Goal: Task Accomplishment & Management: Use online tool/utility

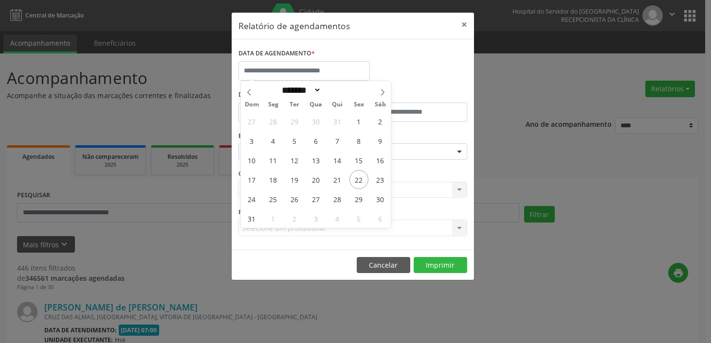
select select "*"
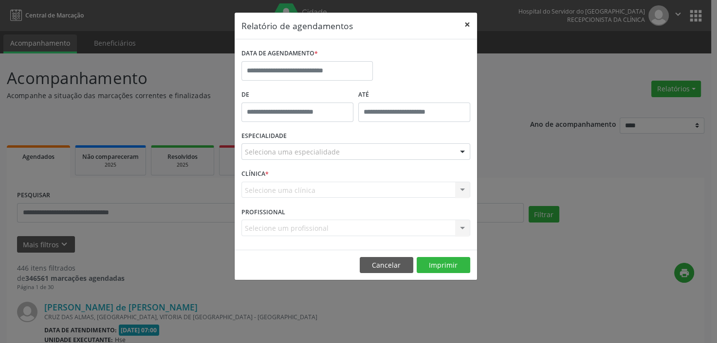
click at [468, 25] on button "×" at bounding box center [466, 25] width 19 height 24
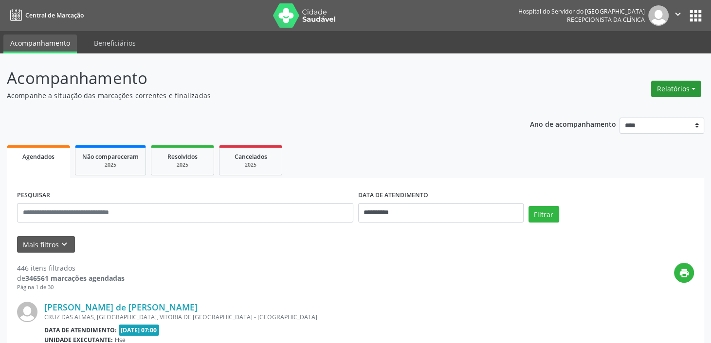
click at [683, 86] on button "Relatórios" at bounding box center [676, 89] width 50 height 17
click at [634, 109] on link "Agendamentos" at bounding box center [648, 110] width 105 height 14
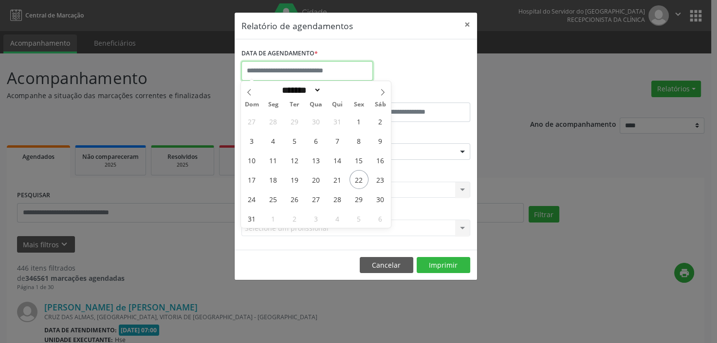
click at [325, 72] on input "text" at bounding box center [306, 70] width 131 height 19
click at [274, 201] on span "25" at bounding box center [273, 199] width 19 height 19
type input "**********"
click at [274, 201] on span "25" at bounding box center [273, 199] width 19 height 19
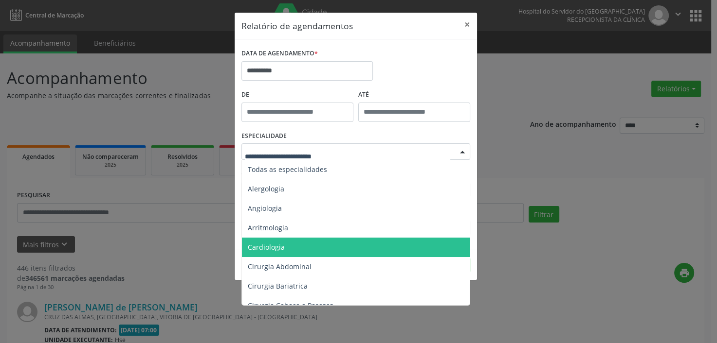
click at [266, 249] on span "Cardiologia" at bounding box center [266, 247] width 37 height 9
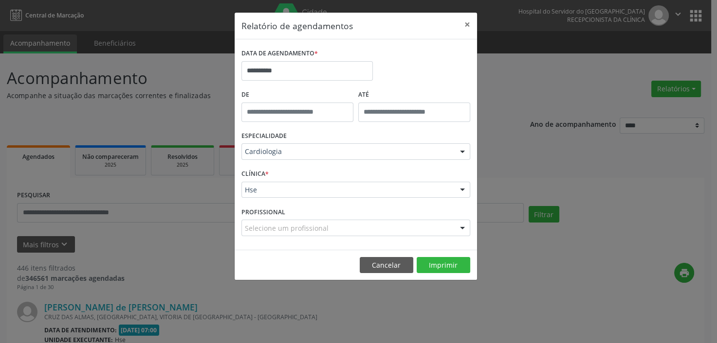
click at [269, 177] on div "CLÍNICA * Hse Hse Nenhum resultado encontrado para: " " Não há nenhuma opção pa…" at bounding box center [356, 186] width 234 height 38
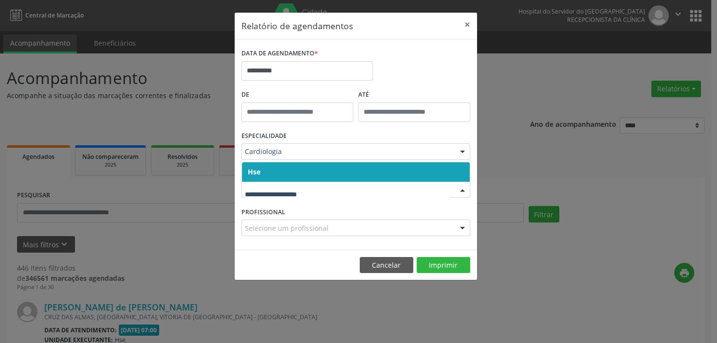
click at [277, 171] on span "Hse" at bounding box center [356, 172] width 228 height 19
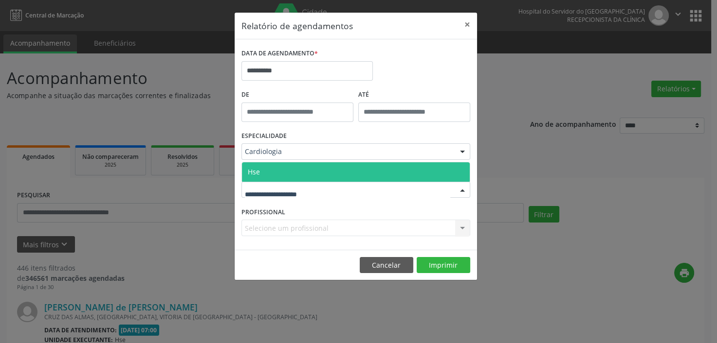
click at [267, 228] on div "Selecione um profissional Nenhum resultado encontrado para: " " Não há nenhuma …" at bounding box center [355, 228] width 229 height 17
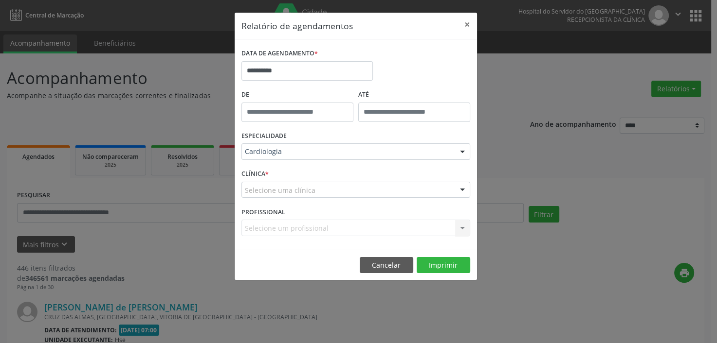
click at [267, 228] on div "Selecione um profissional Nenhum resultado encontrado para: " " Não há nenhuma …" at bounding box center [355, 228] width 229 height 17
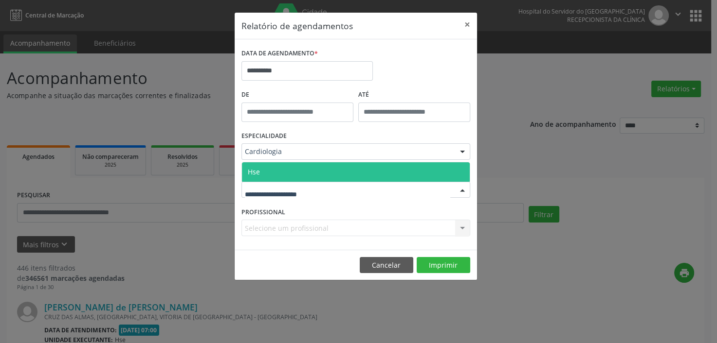
click at [301, 182] on div at bounding box center [355, 190] width 229 height 17
click at [291, 195] on input "text" at bounding box center [347, 194] width 205 height 19
click at [299, 197] on input "text" at bounding box center [347, 194] width 205 height 19
drag, startPoint x: 431, startPoint y: 265, endPoint x: 426, endPoint y: 253, distance: 12.5
click at [431, 265] on button "Imprimir" at bounding box center [443, 265] width 54 height 17
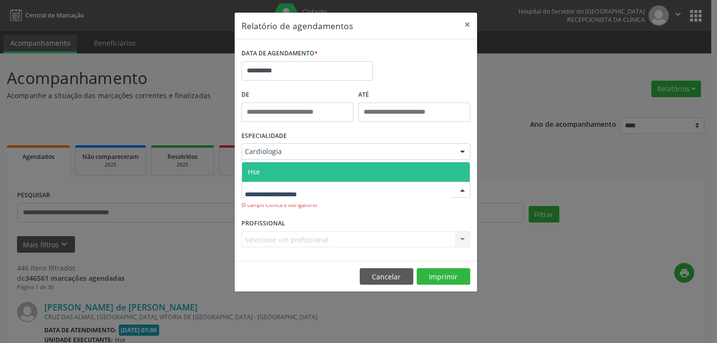
click at [278, 197] on input "text" at bounding box center [347, 194] width 205 height 19
click at [306, 167] on span "Hse" at bounding box center [356, 172] width 228 height 19
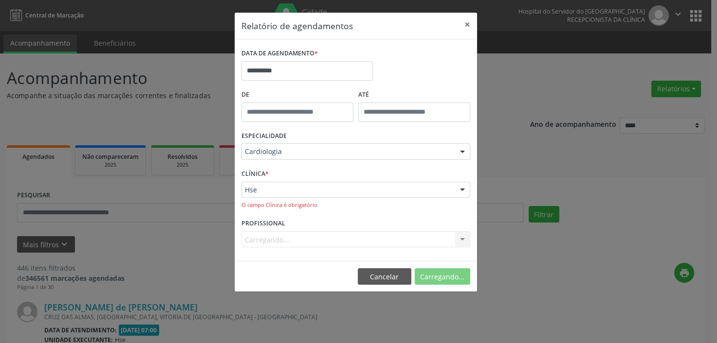
click at [268, 171] on span "*" at bounding box center [266, 174] width 3 height 8
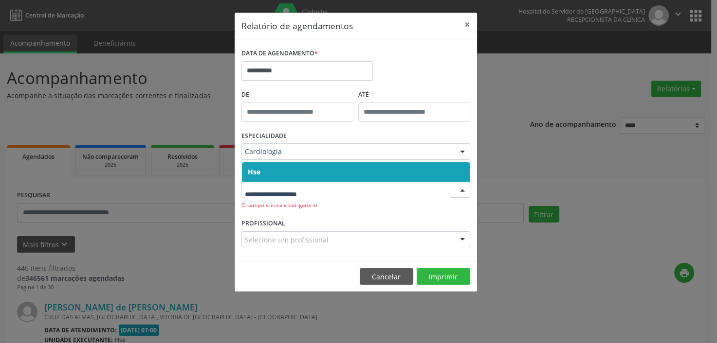
drag, startPoint x: 295, startPoint y: 199, endPoint x: 300, endPoint y: 193, distance: 6.9
click at [298, 197] on input "text" at bounding box center [347, 194] width 205 height 19
click at [313, 181] on span "Hse" at bounding box center [356, 172] width 228 height 19
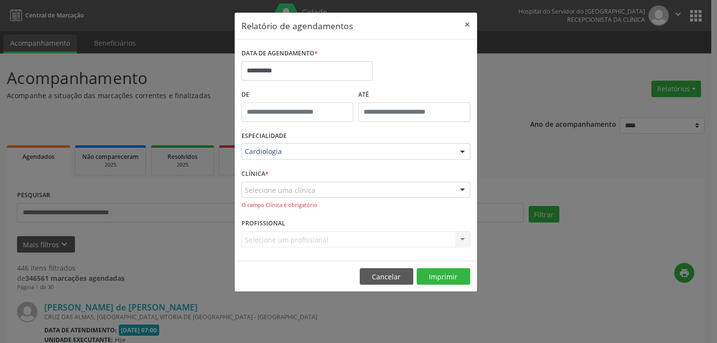
click at [282, 239] on div "Selecione um profissional Todos os profissionais Ariana Silva Ferreira - Profes…" at bounding box center [355, 240] width 229 height 17
click at [312, 204] on div "O campo Clínica é obrigatório" at bounding box center [355, 205] width 229 height 8
click at [324, 190] on div "Selecione uma clínica" at bounding box center [355, 190] width 229 height 17
click at [462, 189] on div at bounding box center [462, 190] width 15 height 17
click at [266, 170] on span "*" at bounding box center [266, 174] width 3 height 8
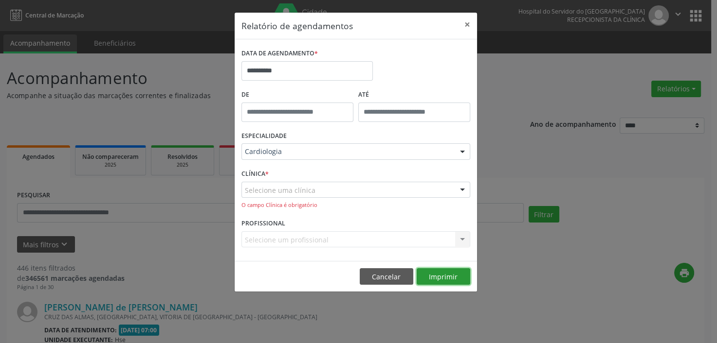
click at [443, 272] on button "Imprimir" at bounding box center [443, 277] width 54 height 17
click at [446, 277] on button "Imprimir" at bounding box center [443, 277] width 54 height 17
click at [436, 280] on button "Imprimir" at bounding box center [443, 277] width 54 height 17
click at [442, 270] on button "Imprimir" at bounding box center [443, 277] width 54 height 17
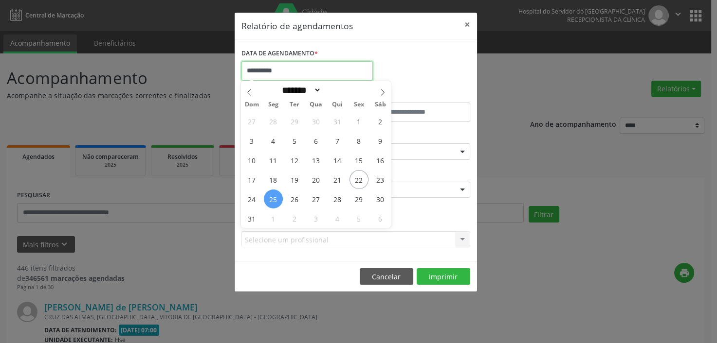
click at [305, 67] on input "**********" at bounding box center [306, 70] width 131 height 19
click at [274, 197] on span "25" at bounding box center [273, 199] width 19 height 19
type input "**********"
drag, startPoint x: 274, startPoint y: 197, endPoint x: 280, endPoint y: 195, distance: 6.5
click at [279, 196] on span "25" at bounding box center [273, 199] width 19 height 19
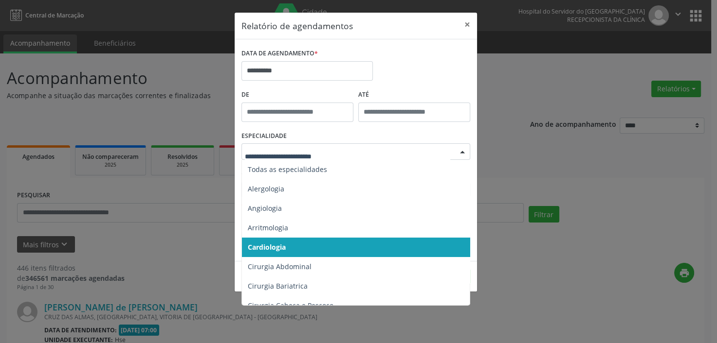
click at [296, 157] on div at bounding box center [355, 152] width 229 height 17
click at [275, 248] on span "Cardiologia" at bounding box center [267, 247] width 38 height 9
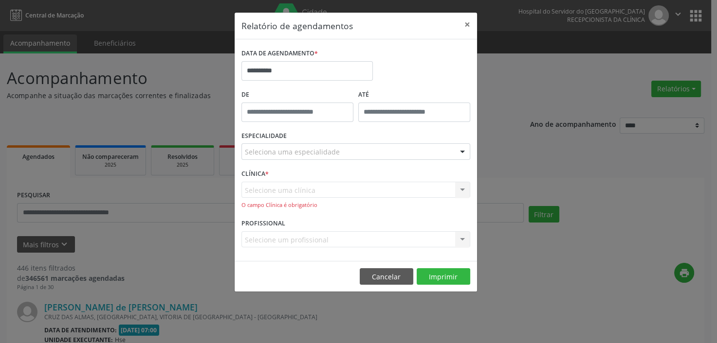
click at [268, 174] on label "CLÍNICA *" at bounding box center [254, 174] width 27 height 15
click at [274, 195] on div "Selecione uma clínica Hse Nenhum resultado encontrado para: " " Não há nenhuma …" at bounding box center [355, 196] width 229 height 28
click at [272, 175] on div "CLÍNICA * Selecione uma clínica Hse Nenhum resultado encontrado para: " " Não h…" at bounding box center [356, 192] width 234 height 50
click at [462, 184] on div "Selecione uma clínica Hse Nenhum resultado encontrado para: " " Não há nenhuma …" at bounding box center [355, 196] width 229 height 28
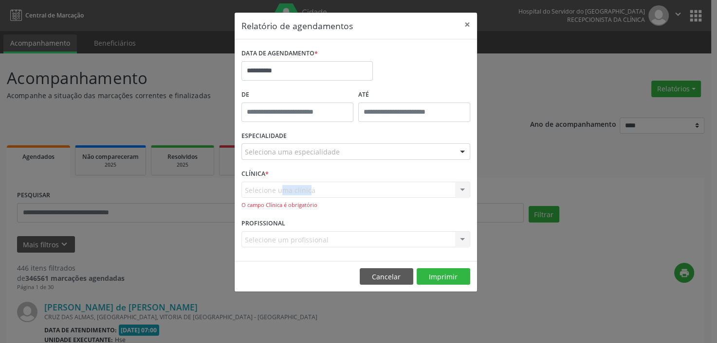
click at [276, 184] on div "Selecione uma clínica Hse Nenhum resultado encontrado para: " " Não há nenhuma …" at bounding box center [355, 196] width 229 height 28
click at [270, 160] on div "Seleciona uma especialidade Todas as especialidades Alergologia Angiologia Arri…" at bounding box center [355, 152] width 229 height 17
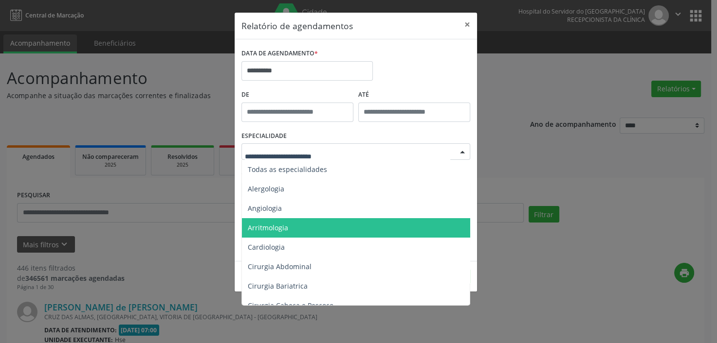
drag, startPoint x: 269, startPoint y: 234, endPoint x: 122, endPoint y: 301, distance: 161.8
click at [72, 322] on div "**********" at bounding box center [358, 171] width 717 height 343
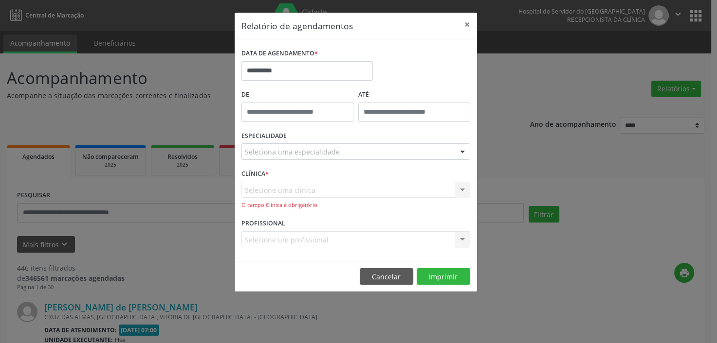
click at [264, 171] on label "CLÍNICA *" at bounding box center [254, 174] width 27 height 15
click at [259, 188] on div "Selecione uma clínica Hse Nenhum resultado encontrado para: " " Não há nenhuma …" at bounding box center [355, 196] width 229 height 28
drag, startPoint x: 271, startPoint y: 187, endPoint x: 315, endPoint y: 224, distance: 57.8
click at [314, 223] on form "**********" at bounding box center [355, 150] width 229 height 209
click at [379, 271] on button "Cancelar" at bounding box center [387, 277] width 54 height 17
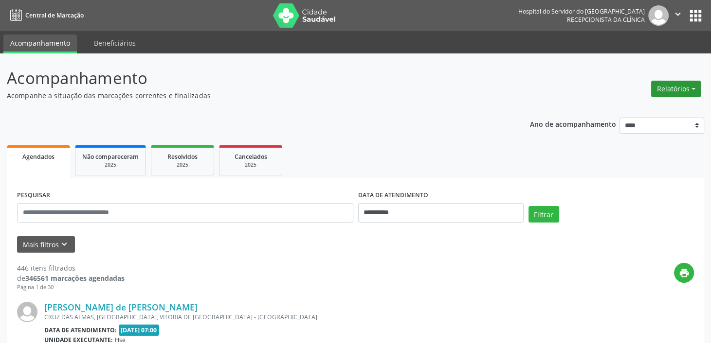
click at [679, 87] on button "Relatórios" at bounding box center [676, 89] width 50 height 17
click at [638, 112] on link "Agendamentos" at bounding box center [648, 110] width 105 height 14
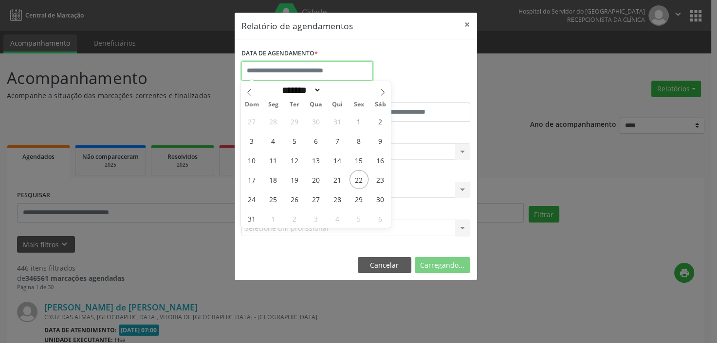
click at [290, 69] on input "text" at bounding box center [306, 70] width 131 height 19
click at [274, 199] on span "25" at bounding box center [273, 199] width 19 height 19
type input "**********"
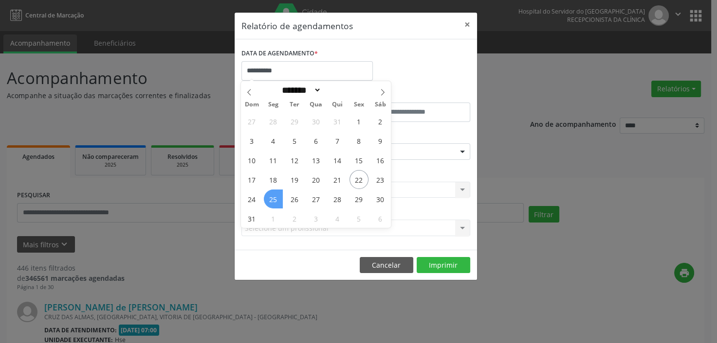
click at [274, 199] on span "25" at bounding box center [273, 199] width 19 height 19
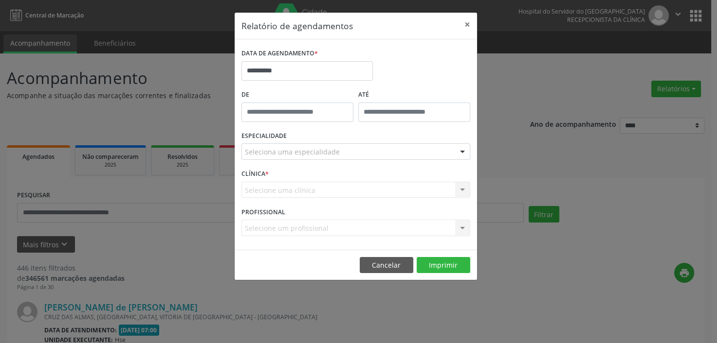
type input "*****"
click at [286, 113] on input "*****" at bounding box center [297, 112] width 112 height 19
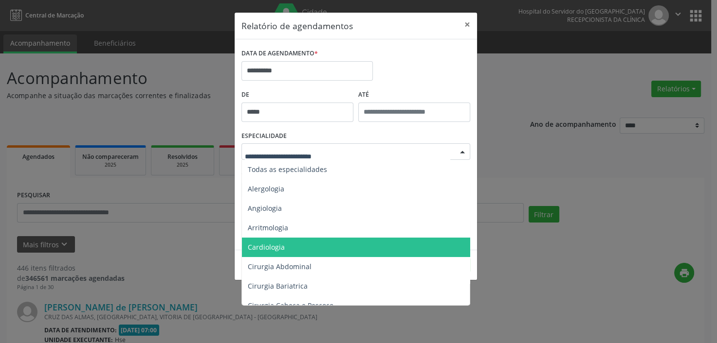
click at [256, 245] on span "Cardiologia" at bounding box center [266, 247] width 37 height 9
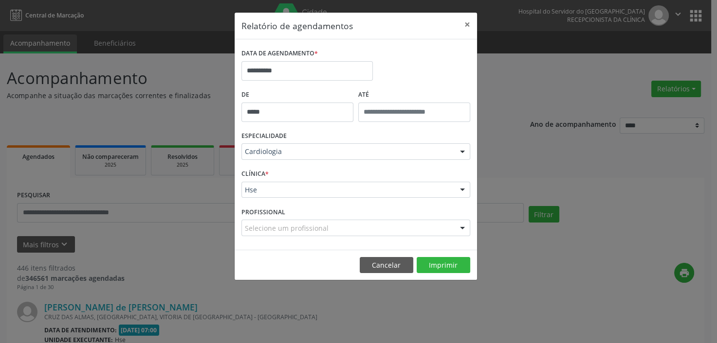
click at [271, 176] on div "CLÍNICA * Hse Hse Nenhum resultado encontrado para: " " Não há nenhuma opção pa…" at bounding box center [356, 186] width 234 height 38
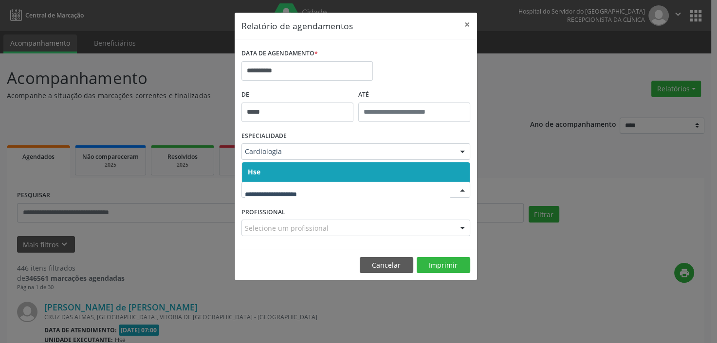
click at [323, 179] on span "Hse" at bounding box center [356, 172] width 228 height 19
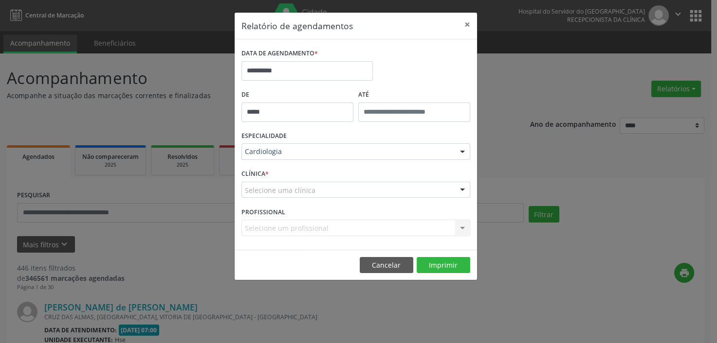
click at [321, 228] on div "Selecione um profissional Todos os profissionais Ariana Silva Ferreira - Profes…" at bounding box center [355, 228] width 229 height 17
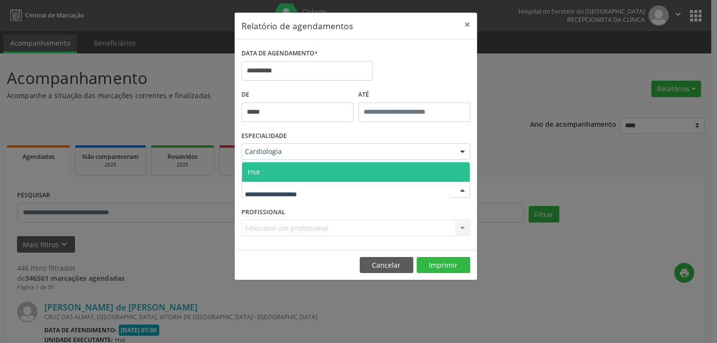
click at [325, 191] on div at bounding box center [355, 190] width 229 height 17
click at [309, 196] on input "text" at bounding box center [347, 194] width 205 height 19
drag, startPoint x: 314, startPoint y: 179, endPoint x: 320, endPoint y: 178, distance: 5.5
click at [319, 179] on span "Hse" at bounding box center [356, 172] width 228 height 19
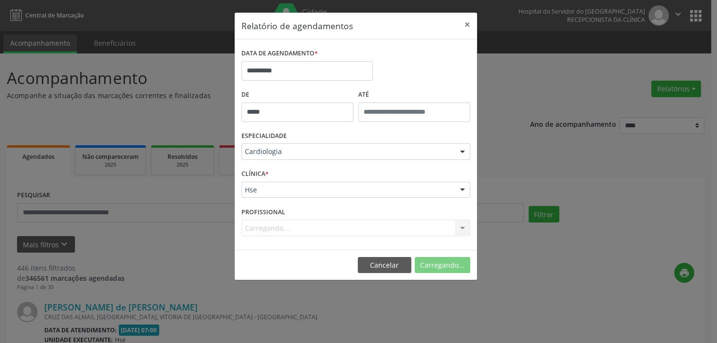
drag, startPoint x: 322, startPoint y: 173, endPoint x: 327, endPoint y: 174, distance: 4.9
click at [327, 174] on div "CLÍNICA * Hse Hse Nenhum resultado encontrado para: " " Não há nenhuma opção pa…" at bounding box center [356, 186] width 234 height 38
click at [267, 173] on span "*" at bounding box center [266, 174] width 3 height 8
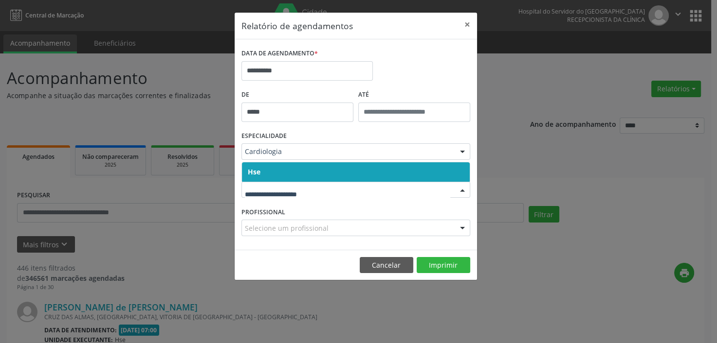
click at [277, 171] on span "Hse" at bounding box center [356, 172] width 228 height 19
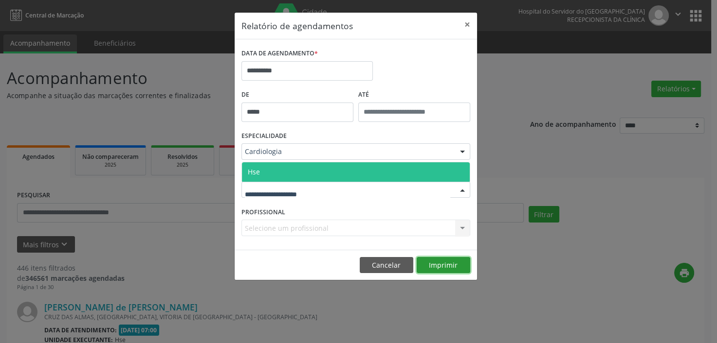
click at [437, 265] on button "Imprimir" at bounding box center [443, 265] width 54 height 17
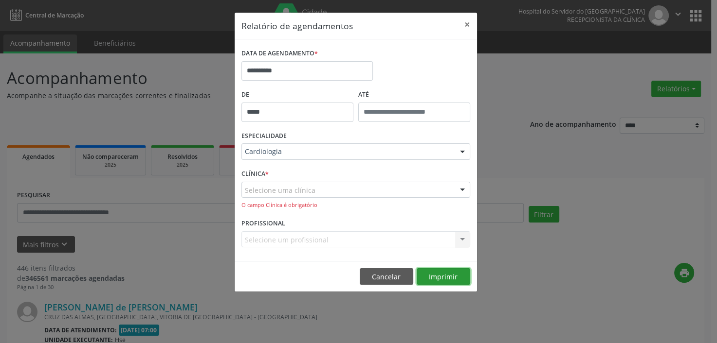
click at [446, 273] on button "Imprimir" at bounding box center [443, 277] width 54 height 17
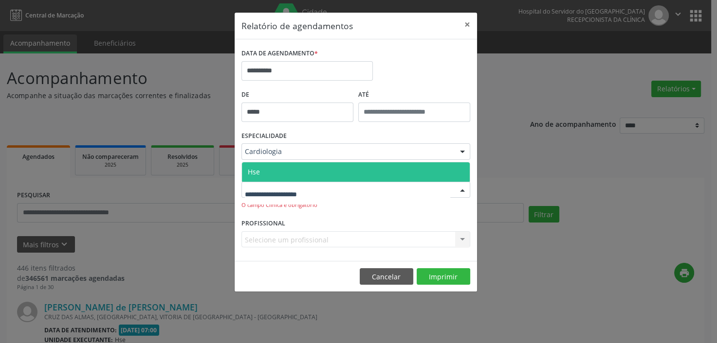
drag, startPoint x: 266, startPoint y: 196, endPoint x: 269, endPoint y: 184, distance: 11.6
click at [267, 195] on input "text" at bounding box center [347, 194] width 205 height 19
click at [286, 175] on span "Hse" at bounding box center [356, 172] width 228 height 19
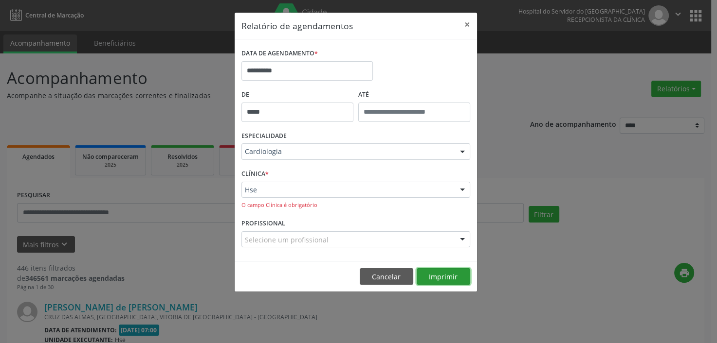
click at [436, 272] on button "Imprimir" at bounding box center [443, 277] width 54 height 17
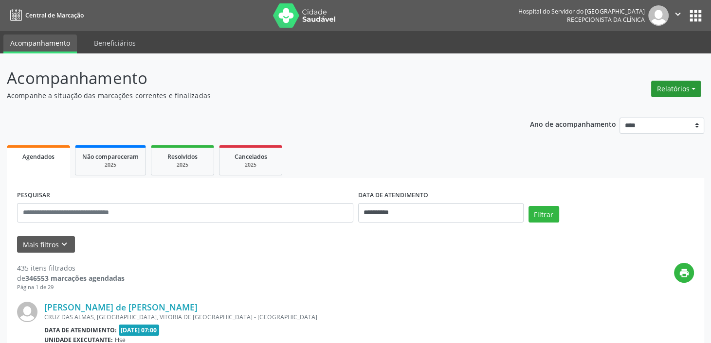
click at [671, 86] on button "Relatórios" at bounding box center [676, 89] width 50 height 17
click at [616, 110] on link "Agendamentos" at bounding box center [648, 110] width 105 height 14
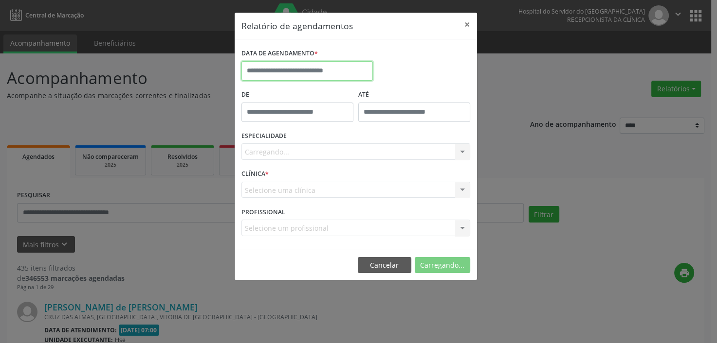
click at [317, 72] on input "text" at bounding box center [306, 70] width 131 height 19
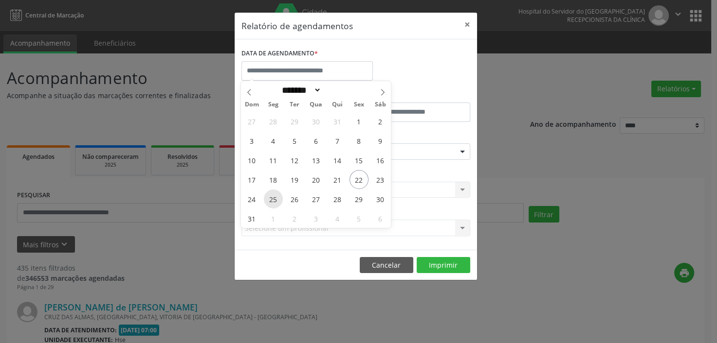
click at [274, 198] on span "25" at bounding box center [273, 199] width 19 height 19
type input "**********"
click at [274, 198] on span "25" at bounding box center [273, 199] width 19 height 19
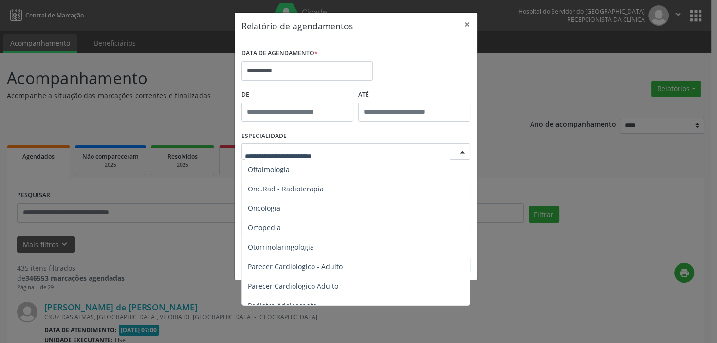
scroll to position [1401, 0]
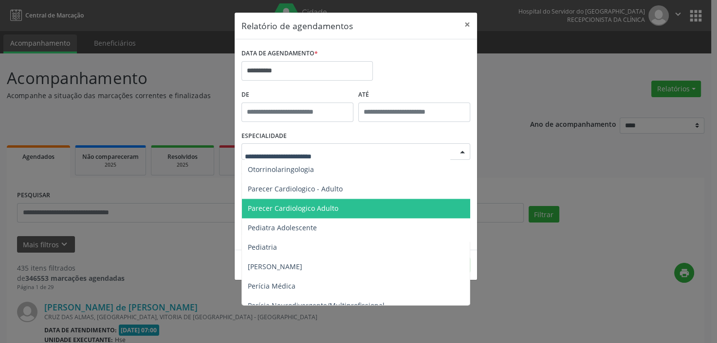
click at [298, 210] on span "Parecer Cardiologico Adulto" at bounding box center [293, 208] width 90 height 9
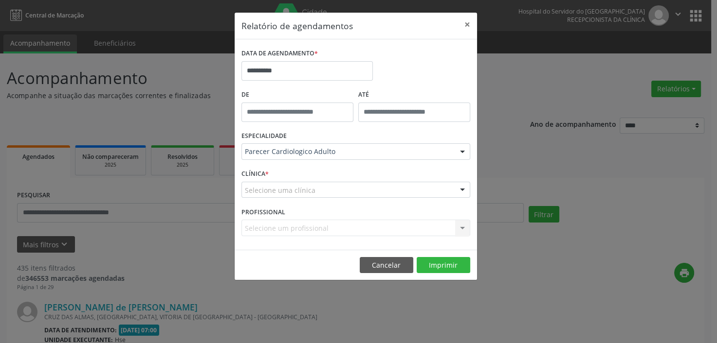
click at [267, 173] on span "*" at bounding box center [266, 174] width 3 height 8
click at [271, 198] on input "text" at bounding box center [347, 194] width 205 height 19
click at [294, 168] on span "Não há nenhuma opção para ser exibida." at bounding box center [356, 172] width 228 height 19
drag, startPoint x: 278, startPoint y: 198, endPoint x: 296, endPoint y: 192, distance: 18.5
click at [294, 195] on input "text" at bounding box center [347, 194] width 205 height 19
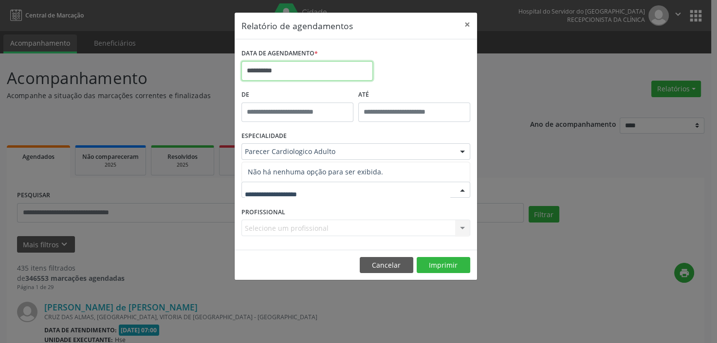
click at [278, 70] on input "**********" at bounding box center [306, 70] width 131 height 19
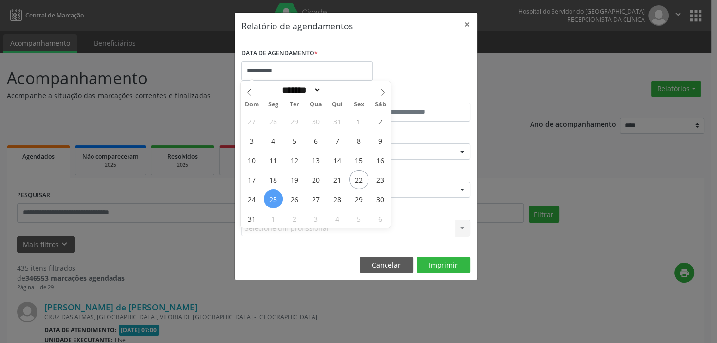
click at [271, 199] on span "25" at bounding box center [273, 199] width 19 height 19
type input "**********"
click at [271, 199] on span "25" at bounding box center [273, 199] width 19 height 19
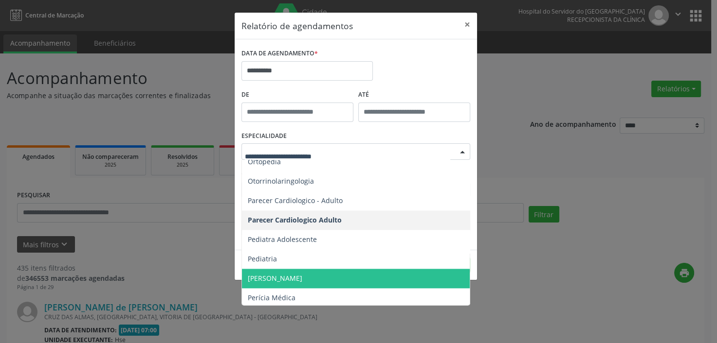
scroll to position [1378, 0]
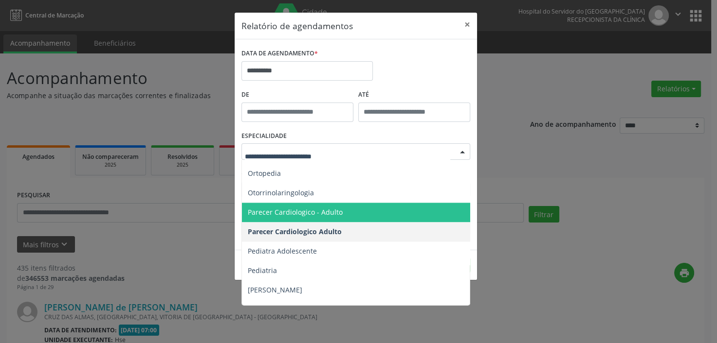
drag, startPoint x: 267, startPoint y: 213, endPoint x: 283, endPoint y: 209, distance: 16.5
click at [271, 211] on span "Parecer Cardiologico - Adulto" at bounding box center [295, 212] width 95 height 9
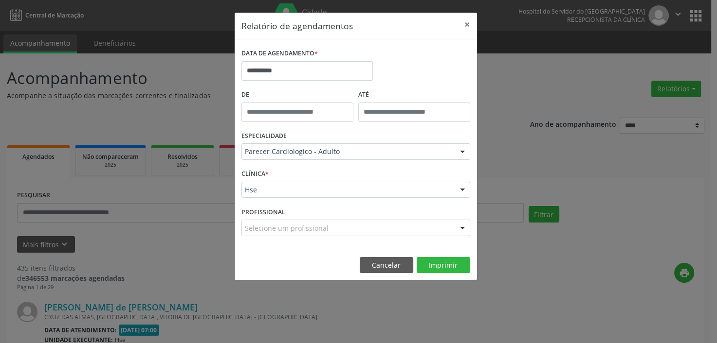
type input "*****"
click at [326, 113] on input "*****" at bounding box center [297, 112] width 112 height 19
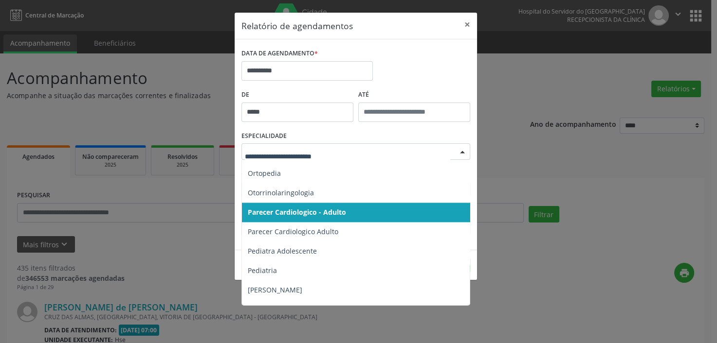
click at [274, 208] on span "Parecer Cardiologico - Adulto" at bounding box center [297, 212] width 98 height 9
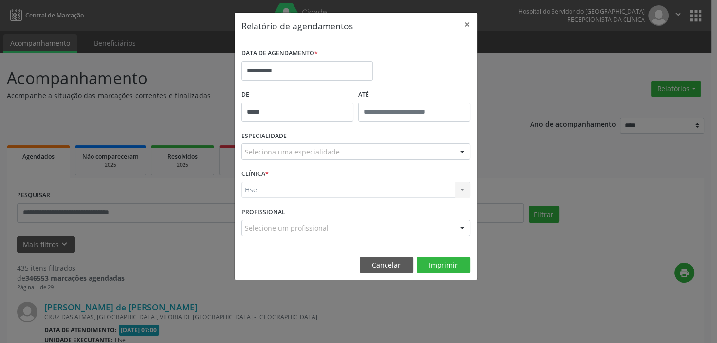
click at [266, 172] on span "*" at bounding box center [266, 174] width 3 height 8
click at [262, 191] on div "Hse Hse Nenhum resultado encontrado para: " " Não há nenhuma opção para ser exi…" at bounding box center [355, 190] width 229 height 17
click at [288, 170] on div "CLÍNICA * Hse Hse Nenhum resultado encontrado para: " " Não há nenhuma opção pa…" at bounding box center [356, 186] width 234 height 38
click at [251, 190] on div "Hse Hse Nenhum resultado encontrado para: " " Não há nenhuma opção para ser exi…" at bounding box center [355, 190] width 229 height 17
click at [272, 176] on div "CLÍNICA * Hse Hse Nenhum resultado encontrado para: " " Não há nenhuma opção pa…" at bounding box center [356, 186] width 234 height 38
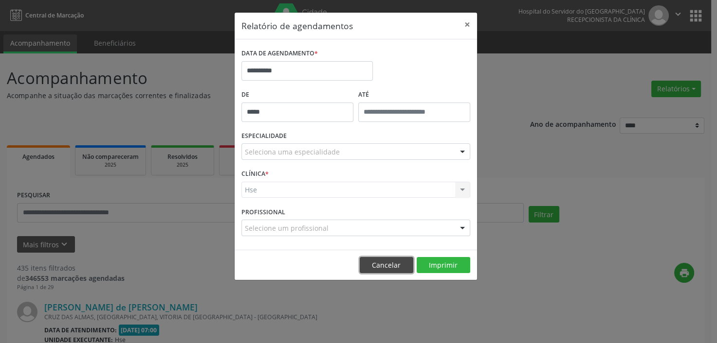
click at [376, 257] on button "Cancelar" at bounding box center [387, 265] width 54 height 17
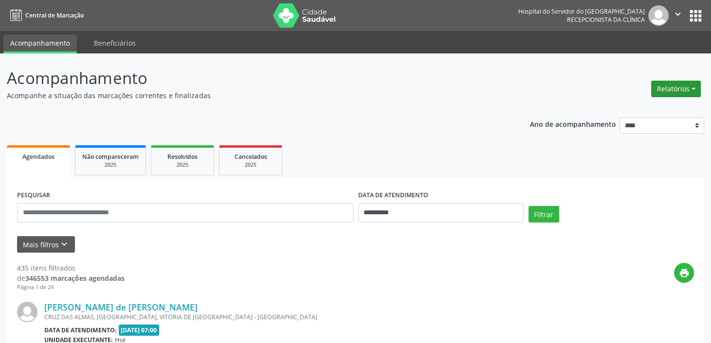
click at [678, 84] on button "Relatórios" at bounding box center [676, 89] width 50 height 17
click at [633, 111] on link "Agendamentos" at bounding box center [648, 110] width 105 height 14
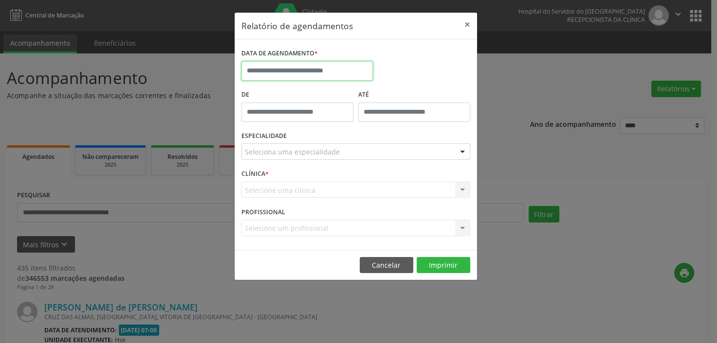
click at [282, 65] on input "text" at bounding box center [306, 70] width 131 height 19
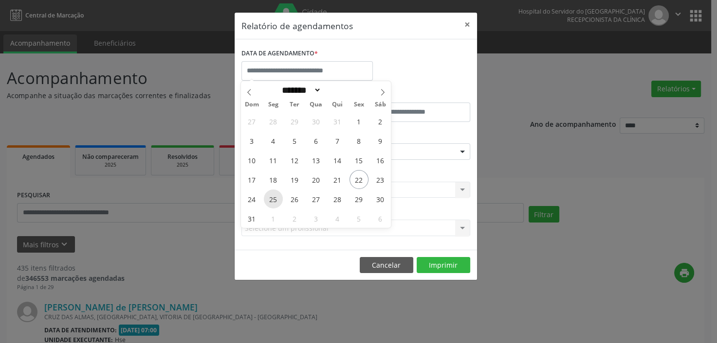
click at [271, 199] on span "25" at bounding box center [273, 199] width 19 height 19
type input "**********"
click at [272, 198] on span "25" at bounding box center [273, 199] width 19 height 19
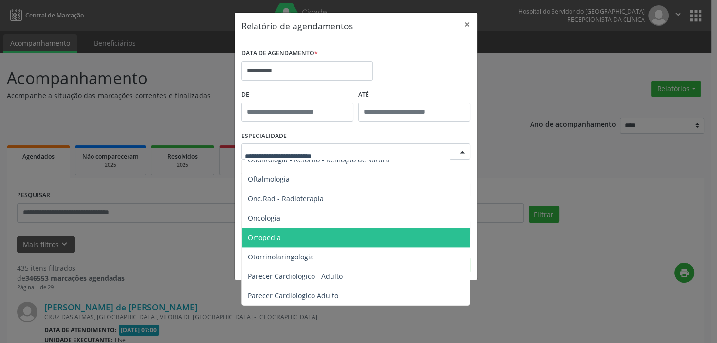
scroll to position [1362, 0]
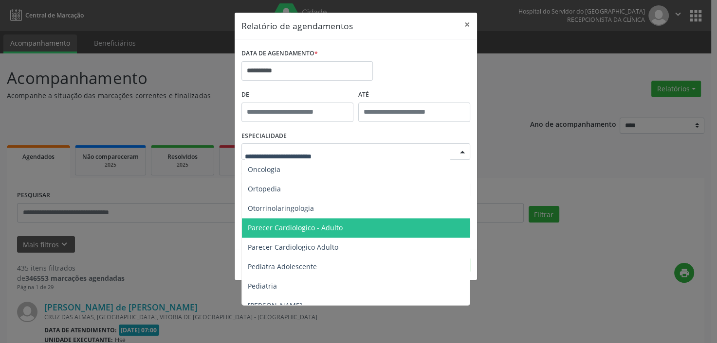
click at [298, 227] on span "Parecer Cardiologico - Adulto" at bounding box center [295, 227] width 95 height 9
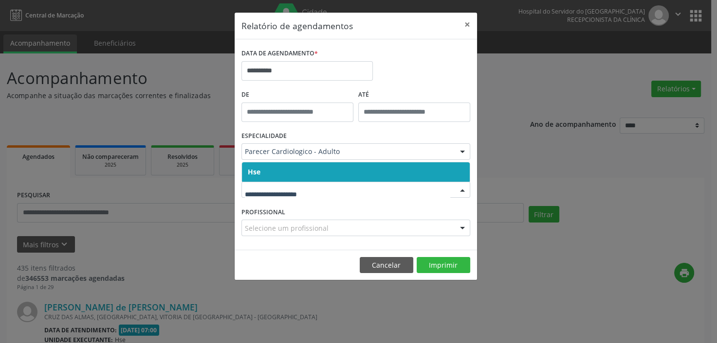
click at [321, 175] on span "Hse" at bounding box center [356, 172] width 228 height 19
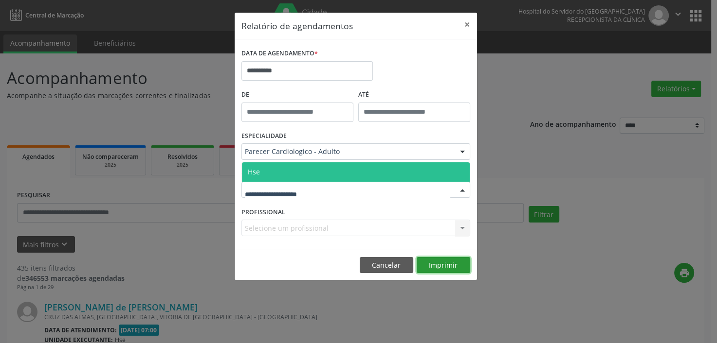
click at [434, 265] on button "Imprimir" at bounding box center [443, 265] width 54 height 17
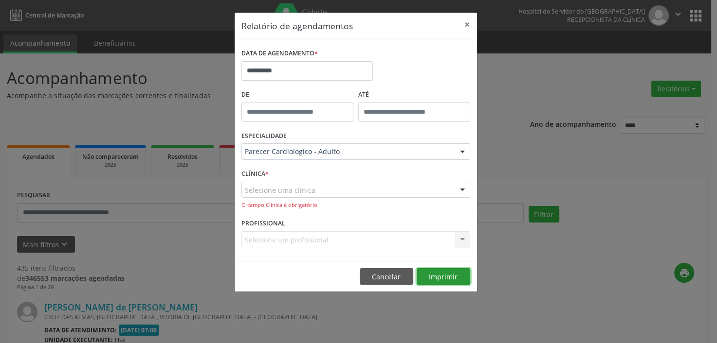
click at [437, 276] on button "Imprimir" at bounding box center [443, 277] width 54 height 17
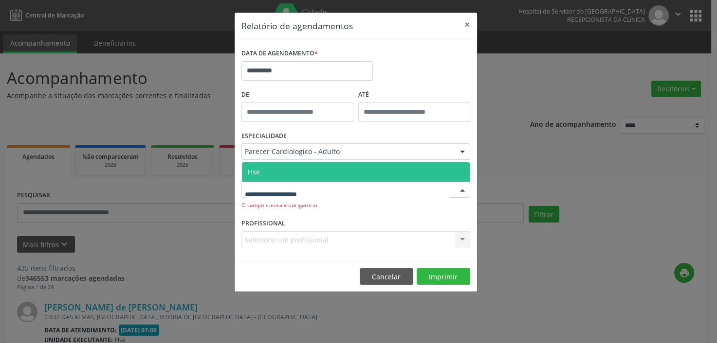
drag, startPoint x: 293, startPoint y: 190, endPoint x: 298, endPoint y: 212, distance: 22.4
click at [283, 170] on span "Hse" at bounding box center [356, 172] width 228 height 19
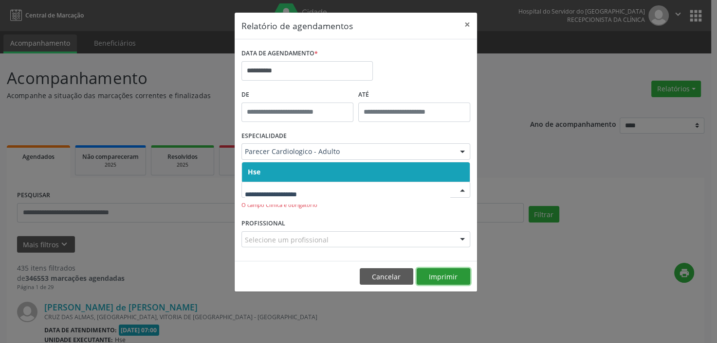
click at [438, 276] on button "Imprimir" at bounding box center [443, 277] width 54 height 17
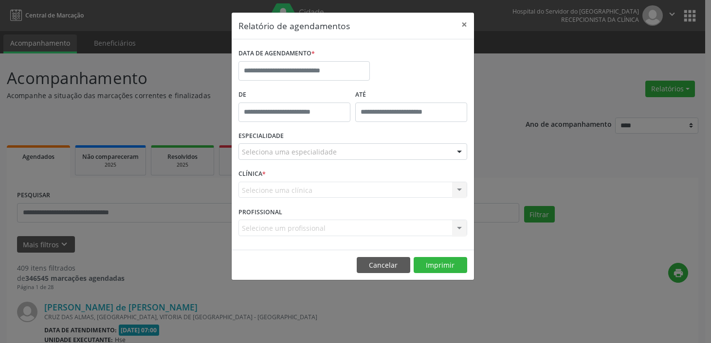
click at [370, 253] on footer "Cancelar Imprimir" at bounding box center [353, 265] width 242 height 31
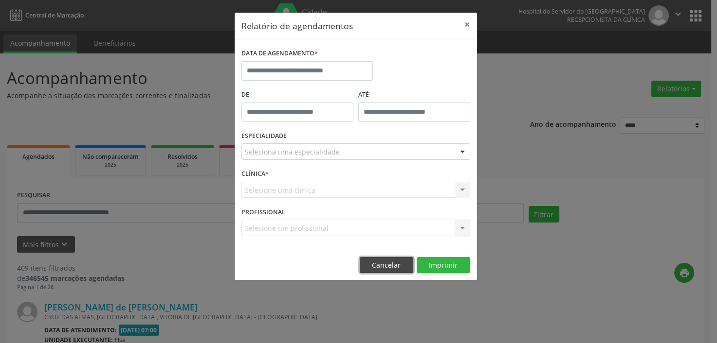
click at [376, 264] on button "Cancelar" at bounding box center [387, 265] width 54 height 17
click at [385, 265] on button "Cancelar" at bounding box center [387, 265] width 54 height 17
